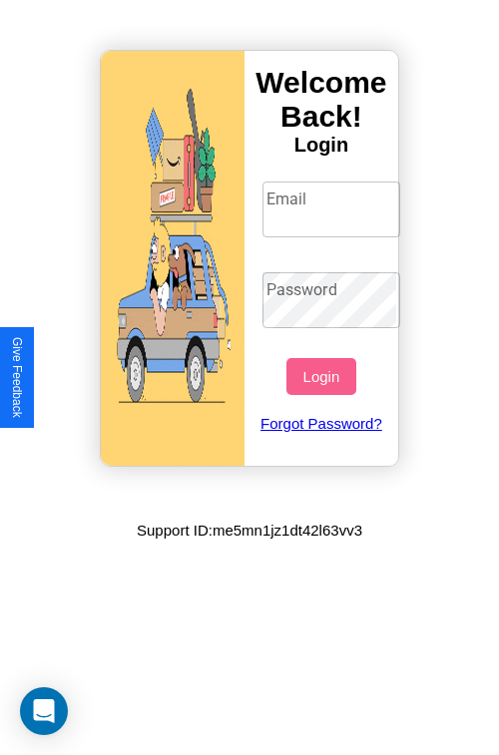
click at [333, 209] on input "Email" at bounding box center [331, 210] width 139 height 56
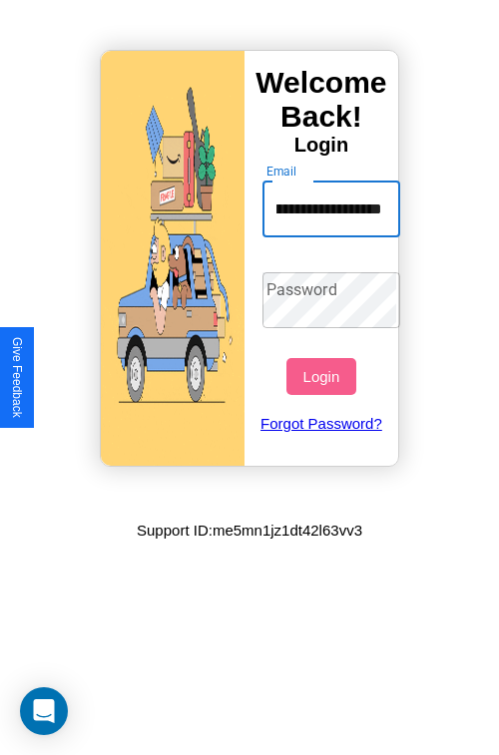
scroll to position [0, 109]
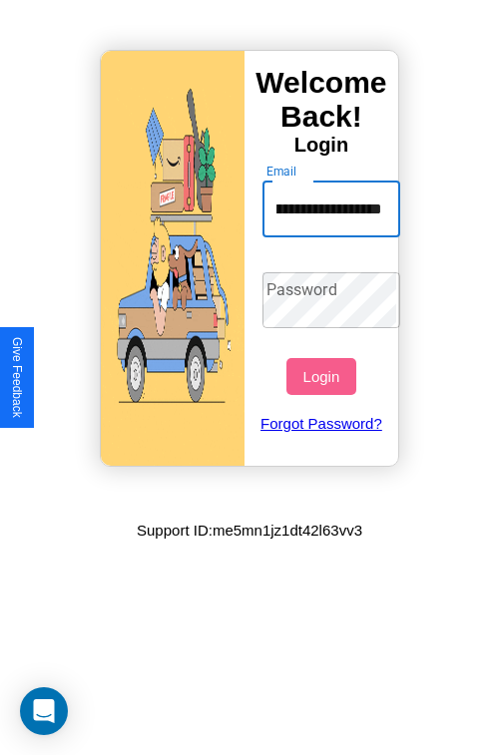
type input "**********"
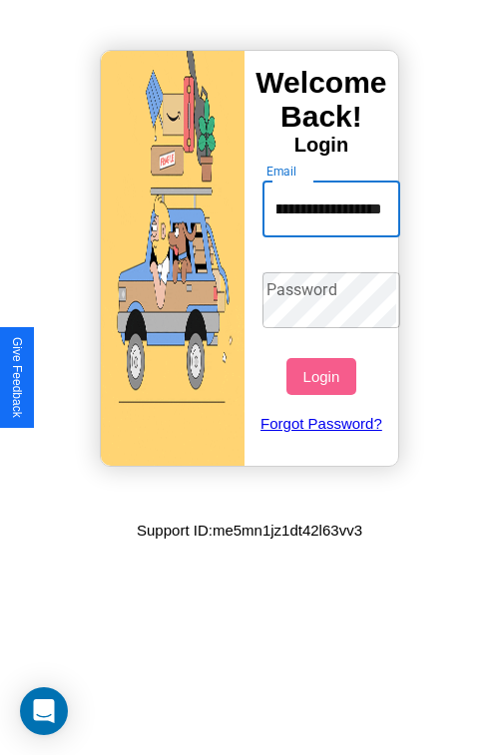
scroll to position [0, 0]
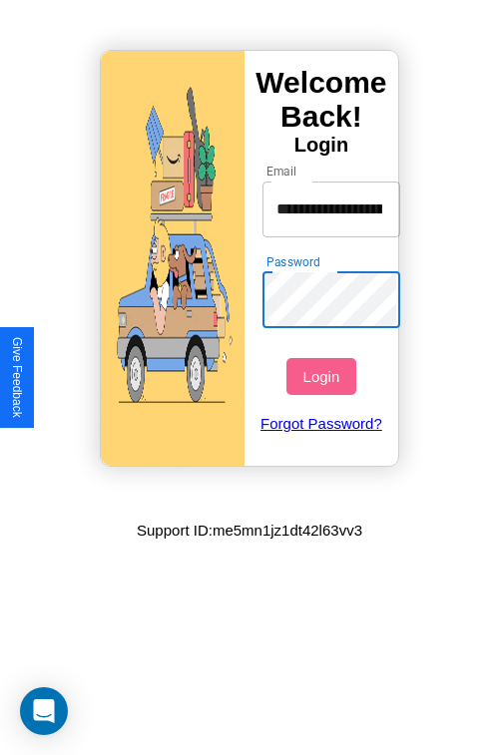
click at [323, 376] on button "Login" at bounding box center [320, 376] width 69 height 37
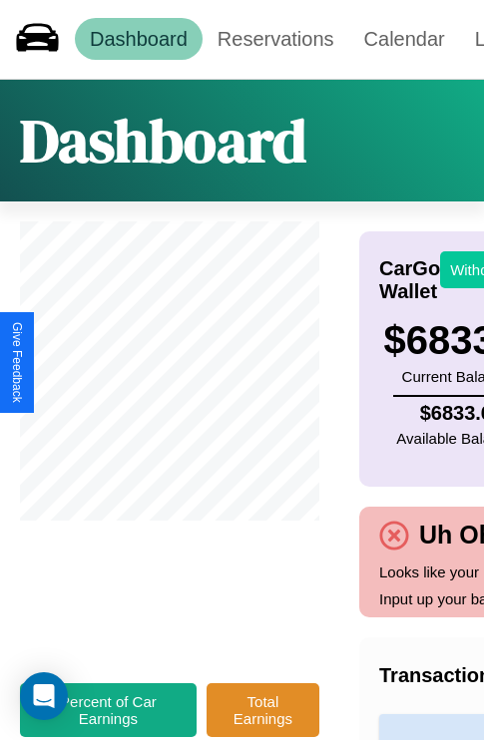
click at [469, 269] on button "Withdraw" at bounding box center [481, 269] width 83 height 37
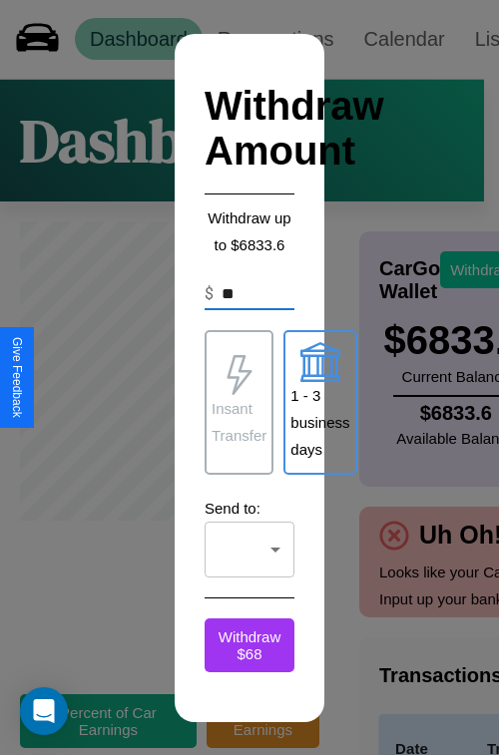
type input "*"
type input "***"
click at [238, 402] on p "Insant Transfer" at bounding box center [238, 422] width 55 height 54
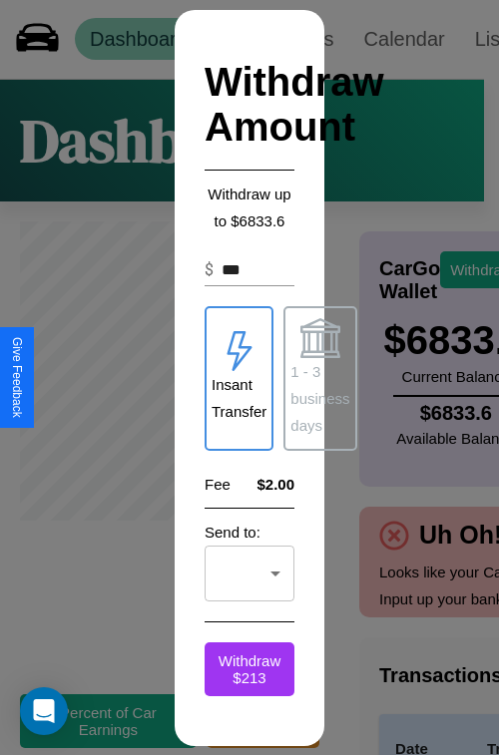
click at [319, 378] on p "1 - 3 business days" at bounding box center [319, 398] width 59 height 81
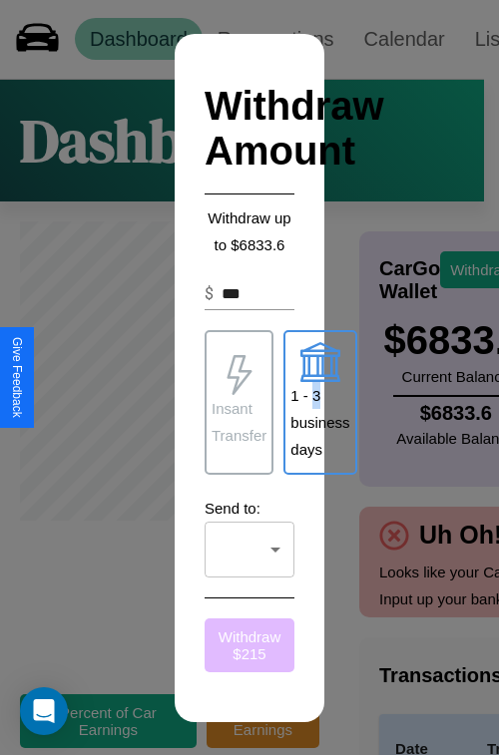
click at [249, 644] on button "Withdraw $ 215" at bounding box center [250, 646] width 90 height 54
